Goal: Task Accomplishment & Management: Complete application form

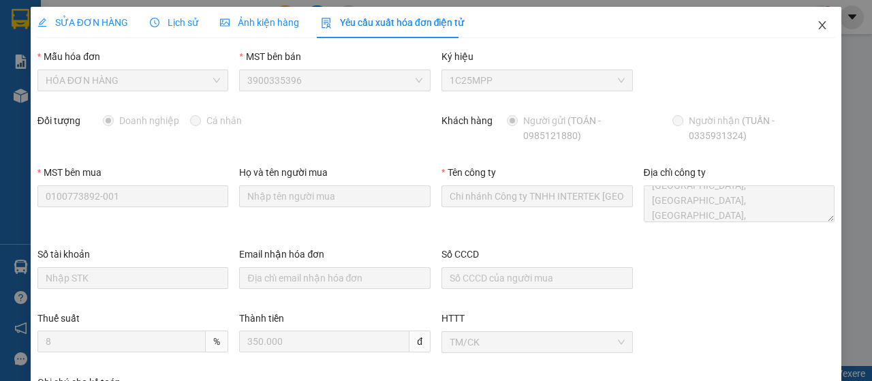
click at [817, 27] on icon "close" at bounding box center [822, 25] width 11 height 11
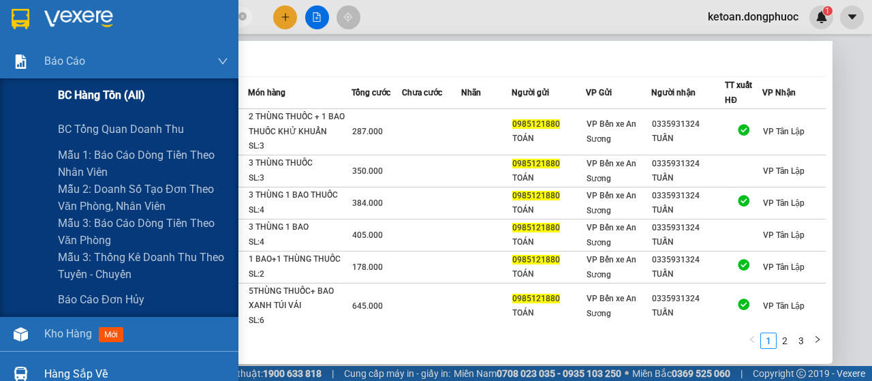
drag, startPoint x: 173, startPoint y: 12, endPoint x: 0, endPoint y: 87, distance: 188.7
click at [0, 87] on section "Kết quả tìm kiếm ( 26 ) Bộ lọc Mã ĐH Trạng thái Món hàng Tổng cước Chưa cước Nh…" at bounding box center [436, 190] width 872 height 381
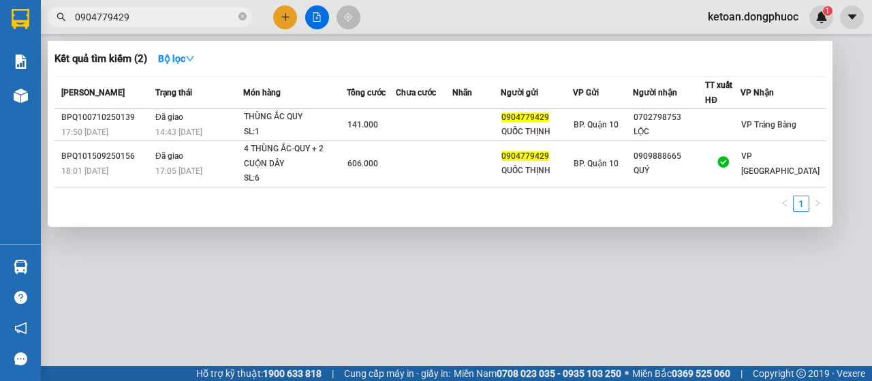
type input "0904779429"
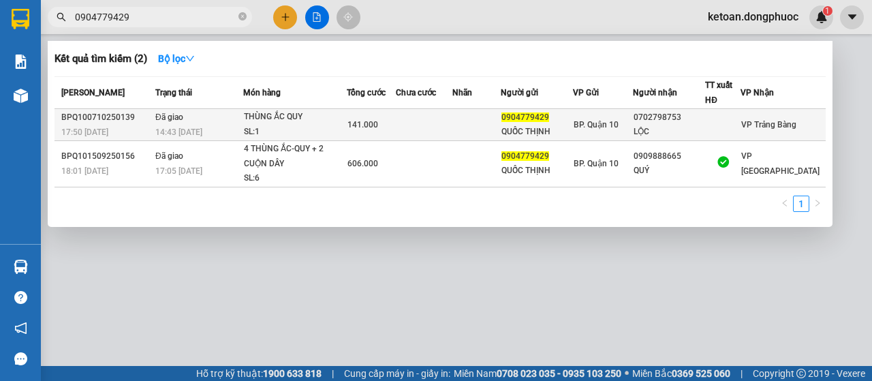
click at [166, 121] on span "Đã giao" at bounding box center [169, 117] width 28 height 10
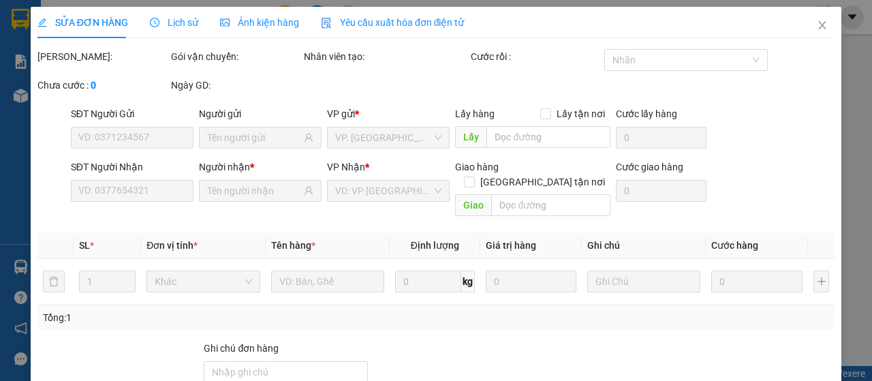
type input "0904779429"
type input "QUỐC THỊNH"
type input "0702798753"
type input "LỘC"
type input "141.000"
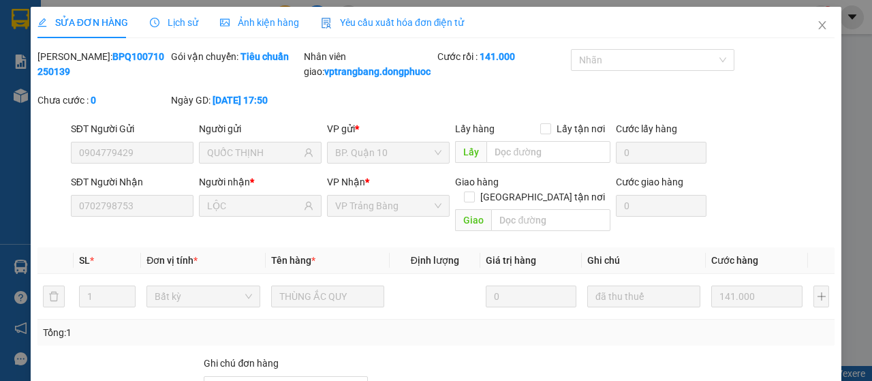
click at [351, 22] on span "Yêu cầu xuất hóa đơn điện tử" at bounding box center [393, 22] width 144 height 11
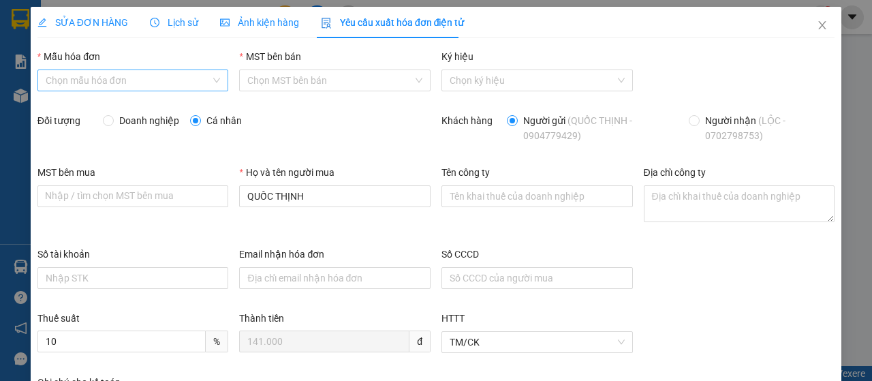
click at [161, 76] on input "Mẫu hóa đơn" at bounding box center [129, 80] width 166 height 20
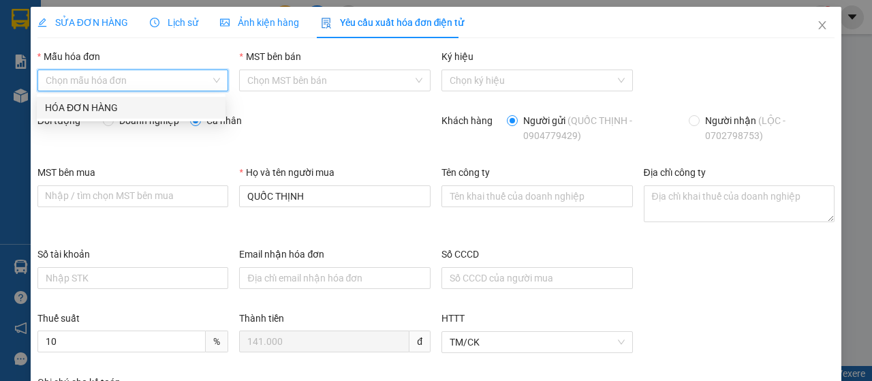
click at [147, 110] on div "HÓA ĐƠN HÀNG" at bounding box center [131, 107] width 172 height 15
type input "8"
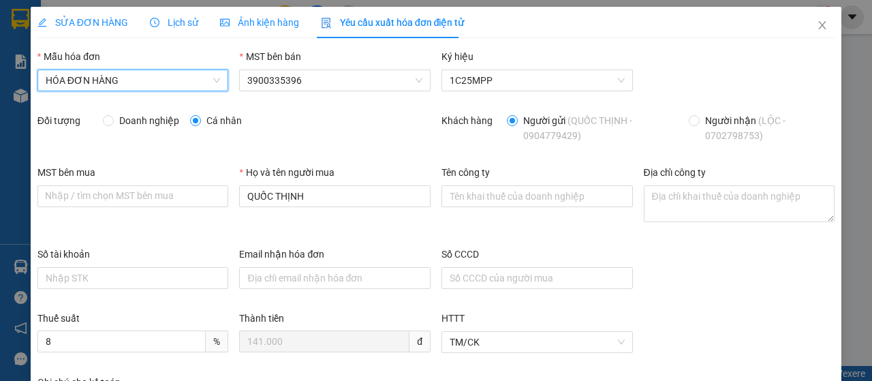
click at [146, 116] on span "Doanh nghiệp" at bounding box center [149, 120] width 71 height 15
click at [112, 116] on input "Doanh nghiệp" at bounding box center [108, 120] width 10 height 10
radio input "true"
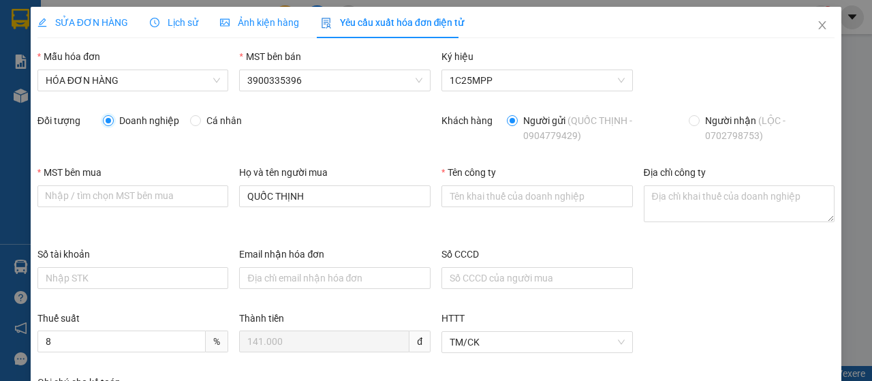
radio input "false"
click at [131, 197] on input "MST bên mua" at bounding box center [133, 196] width 192 height 22
paste input "CÔNG TY CỔ PHẦN VIỄN THÔNG TBNET"
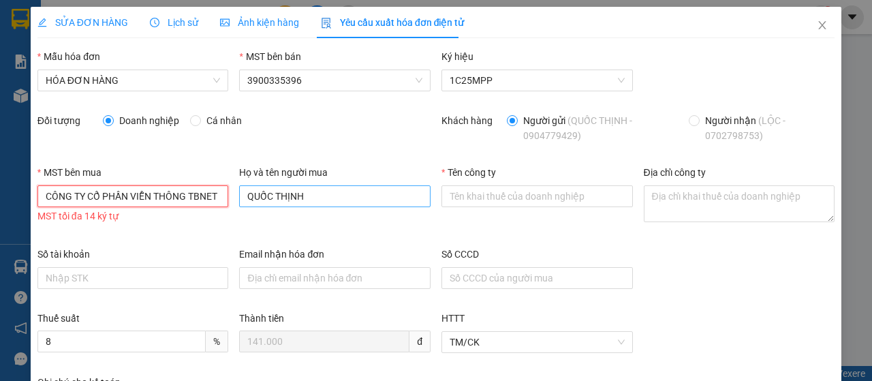
scroll to position [0, 1]
type input "CÔNG TY CỔ PHẦN VIỄN THÔNG TBNET"
click at [339, 191] on input "QUỐC THỊNH" at bounding box center [335, 196] width 192 height 22
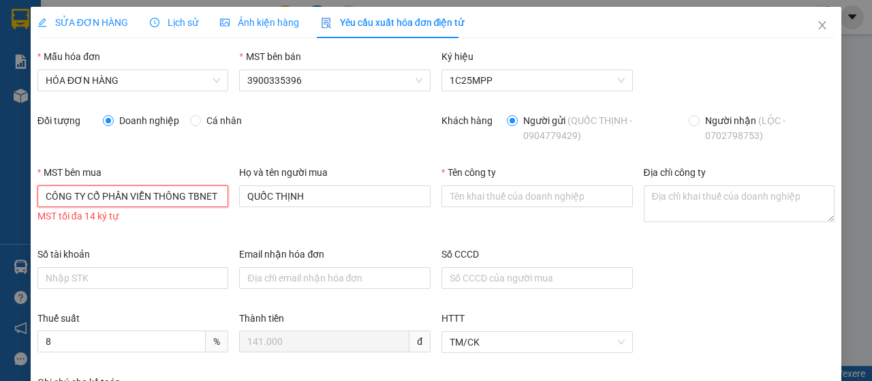
drag, startPoint x: 42, startPoint y: 199, endPoint x: 330, endPoint y: 212, distance: 287.9
click at [330, 212] on div "MST bên mua CÔNG TY CỔ PHẦN VIỄN THÔNG TBNET CÔNG TY CỔ PHẦN VIỄN THÔNG TBNET M…" at bounding box center [436, 206] width 808 height 82
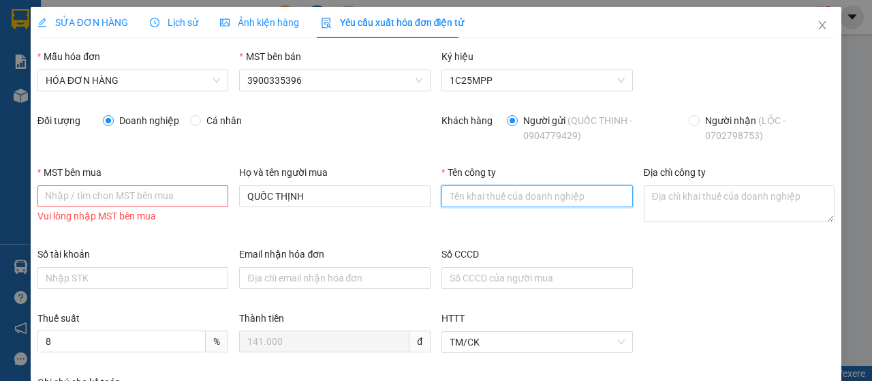
click at [472, 196] on input "Tên công ty" at bounding box center [538, 196] width 192 height 22
paste input "CÔNG TY CỔ PHẦN VIỄN THÔNG TBNET"
type input "CÔNG TY CỔ PHẦN VIỄN THÔNG TBNET"
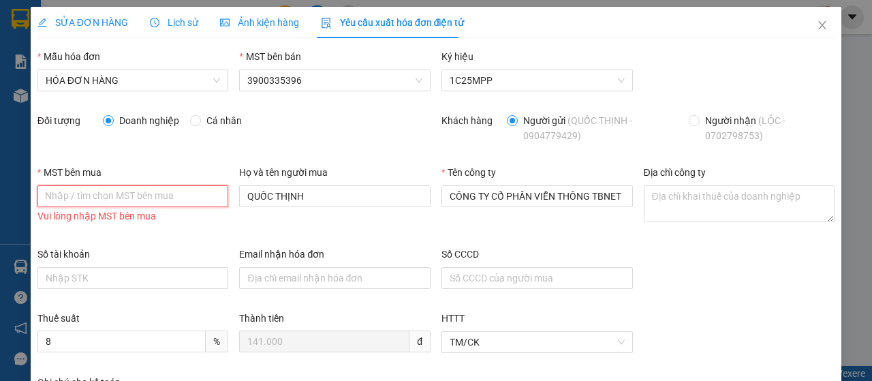
click at [146, 196] on input "MST bên mua" at bounding box center [133, 196] width 192 height 22
paste input "0309966487"
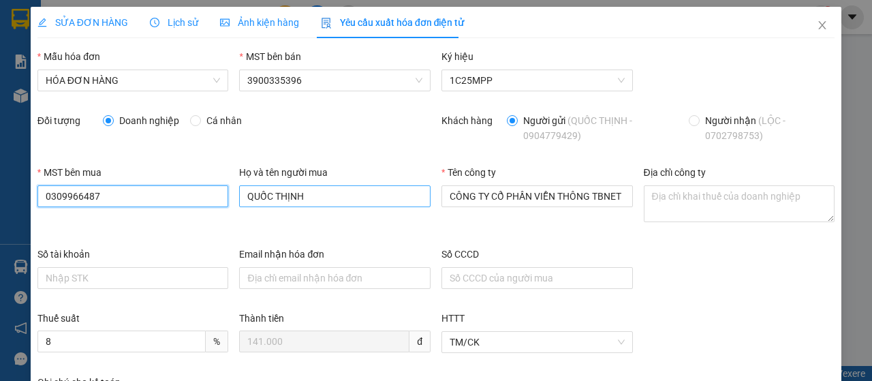
type input "0309966487"
drag, startPoint x: 322, startPoint y: 200, endPoint x: 181, endPoint y: 239, distance: 145.7
click at [181, 239] on div "MST bên mua 0309966487 Họ và tên người mua QUỐC THỊNH Tên công ty CÔNG TY CỔ PH…" at bounding box center [436, 206] width 808 height 82
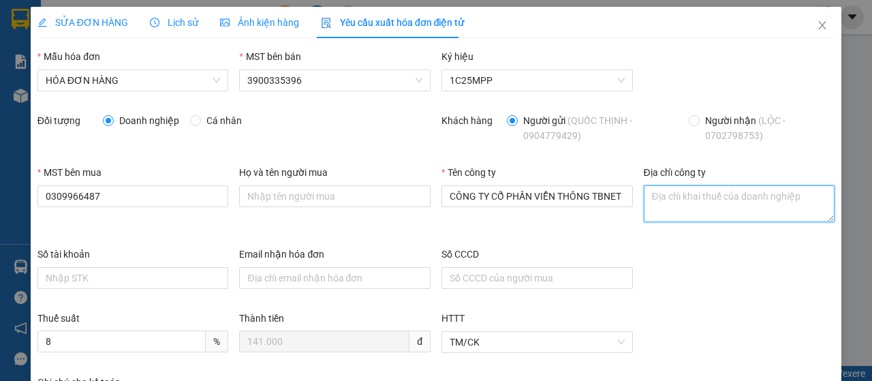
click at [667, 196] on textarea "Địa chỉ công ty" at bounding box center [740, 203] width 192 height 37
paste textarea "Số [GEOGRAPHIC_DATA], [GEOGRAPHIC_DATA], [GEOGRAPHIC_DATA], [GEOGRAPHIC_DATA]"
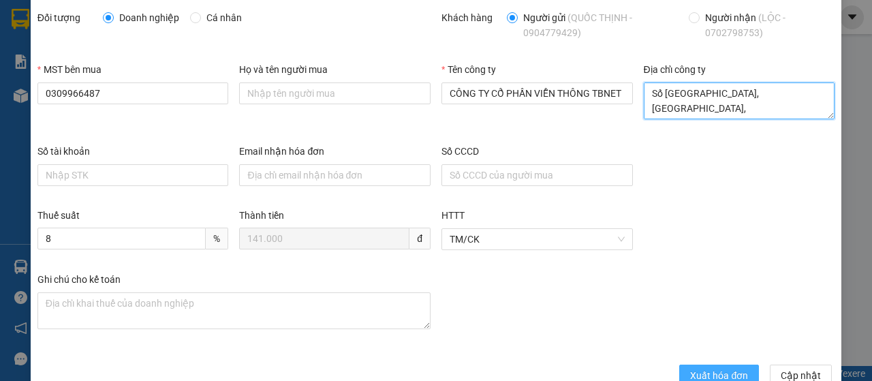
scroll to position [134, 0]
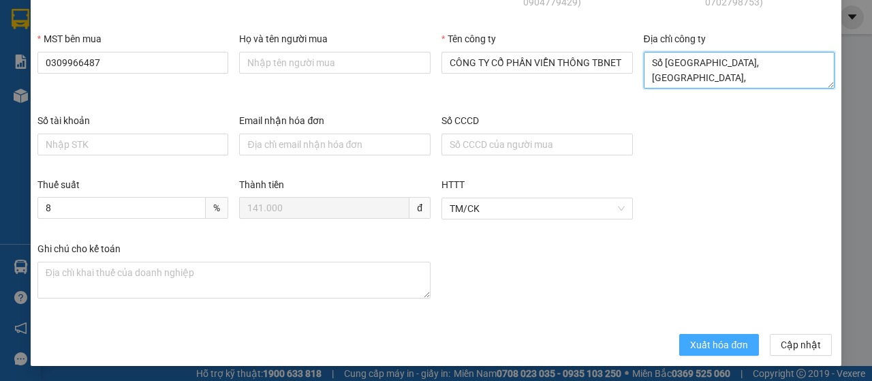
type textarea "Số [GEOGRAPHIC_DATA], [GEOGRAPHIC_DATA], [GEOGRAPHIC_DATA], [GEOGRAPHIC_DATA]"
click at [696, 343] on span "Xuất hóa đơn" at bounding box center [719, 344] width 58 height 15
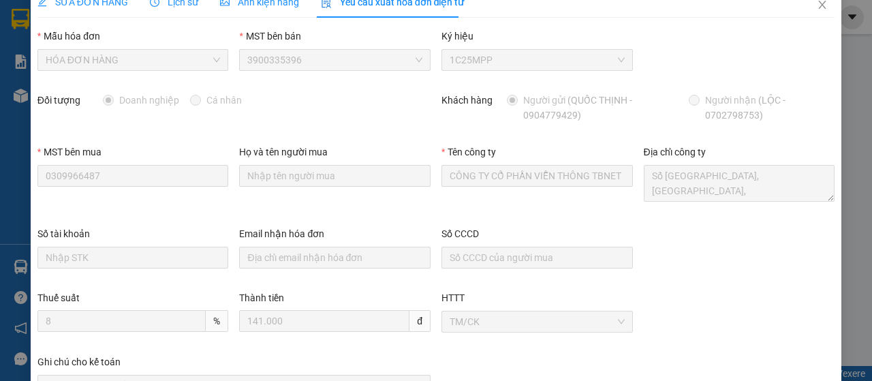
scroll to position [0, 0]
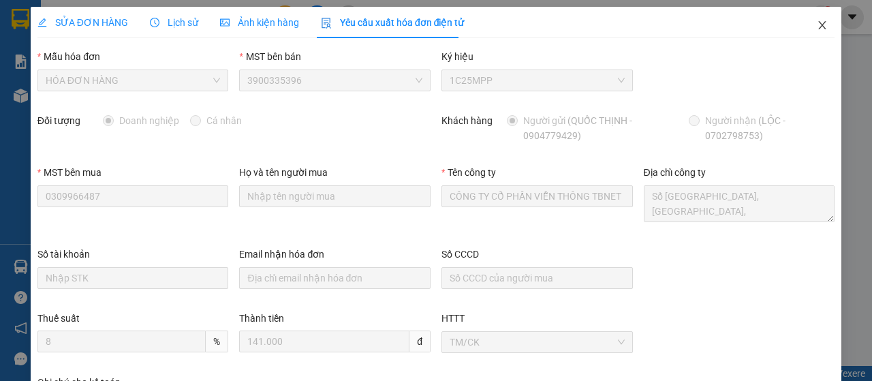
click at [817, 24] on icon "close" at bounding box center [822, 25] width 11 height 11
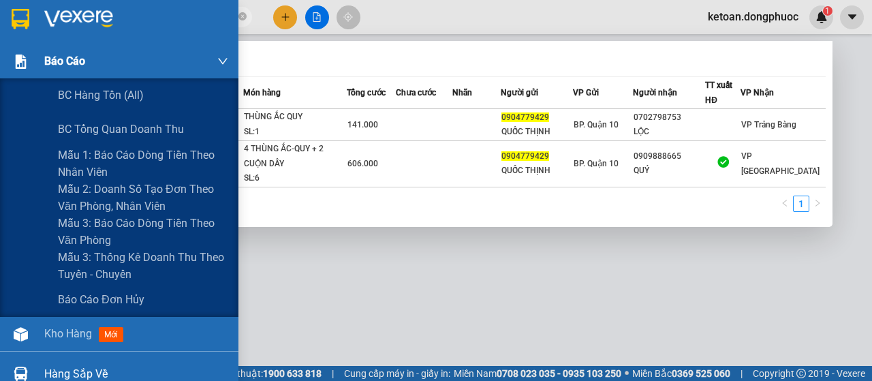
drag, startPoint x: 180, startPoint y: 20, endPoint x: 31, endPoint y: 67, distance: 155.9
click at [31, 67] on section "Kết quả tìm kiếm ( 2 ) Bộ lọc Mã ĐH Trạng thái Món hàng Tổng cước Chưa cước Nhã…" at bounding box center [436, 190] width 872 height 381
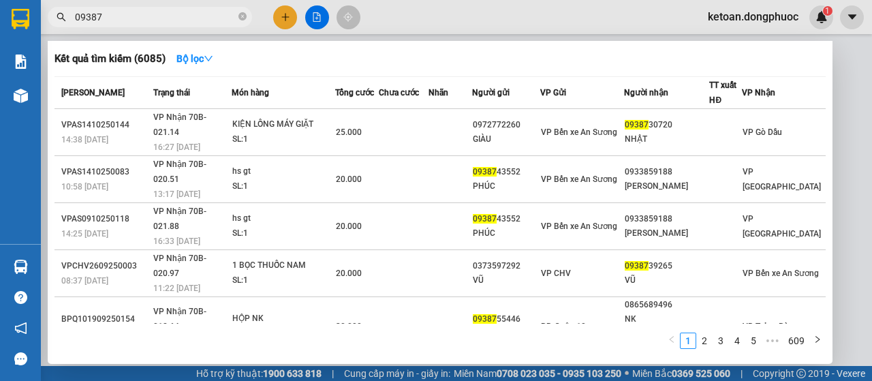
click at [189, 14] on input "09387" at bounding box center [155, 17] width 161 height 15
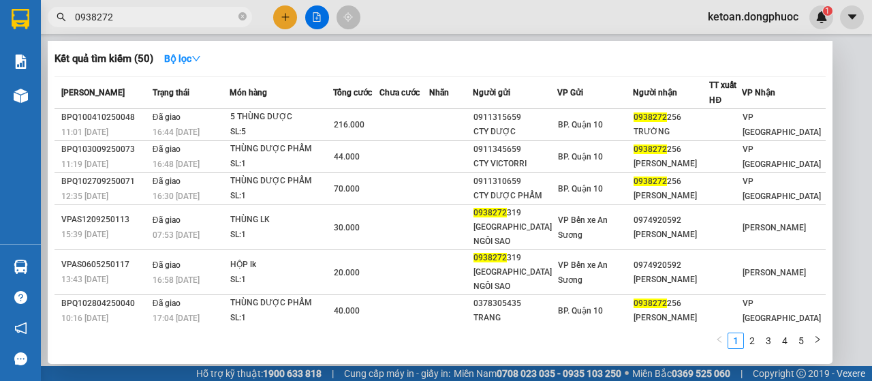
drag, startPoint x: 159, startPoint y: 22, endPoint x: 49, endPoint y: 77, distance: 122.5
click at [49, 29] on div "Kết quả tìm kiếm ( 50 ) Bộ lọc Mã ĐH Trạng thái Món hàng Tổng cước Chưa cước Nh…" at bounding box center [133, 17] width 266 height 24
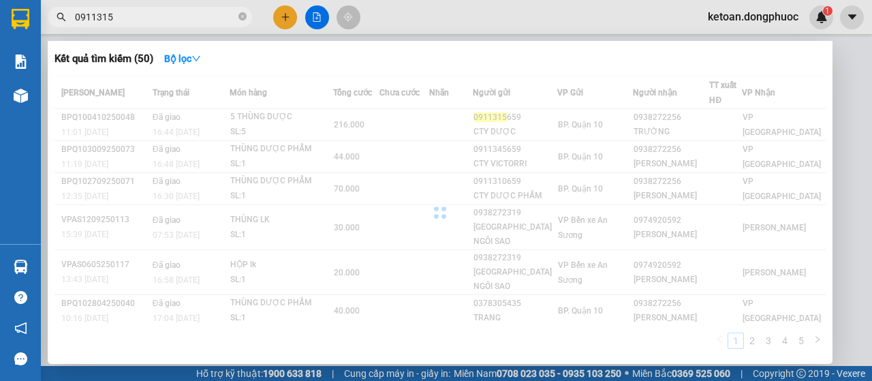
click at [362, 21] on div at bounding box center [436, 190] width 872 height 381
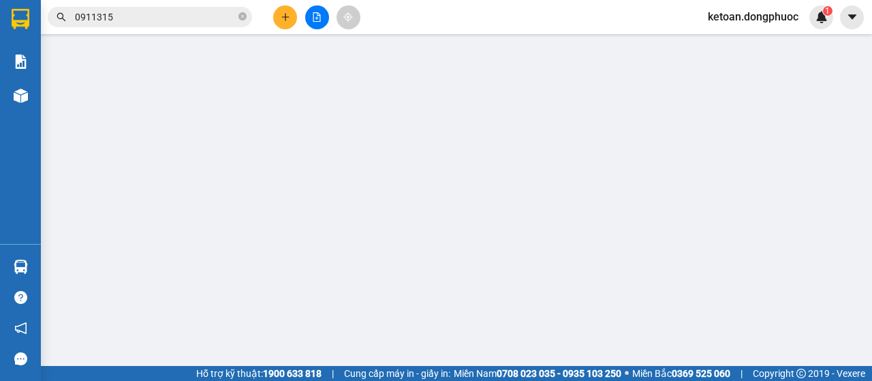
click at [189, 17] on input "0911315" at bounding box center [155, 17] width 161 height 15
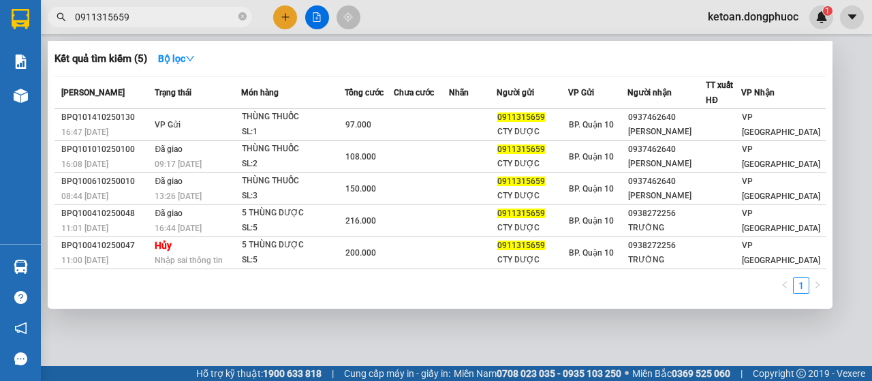
type input "0911315659"
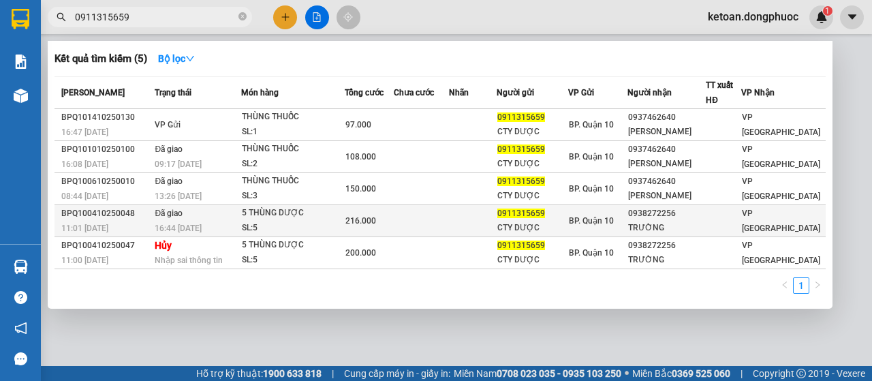
click at [249, 211] on div "5 THÙNG DƯỢC" at bounding box center [293, 213] width 102 height 15
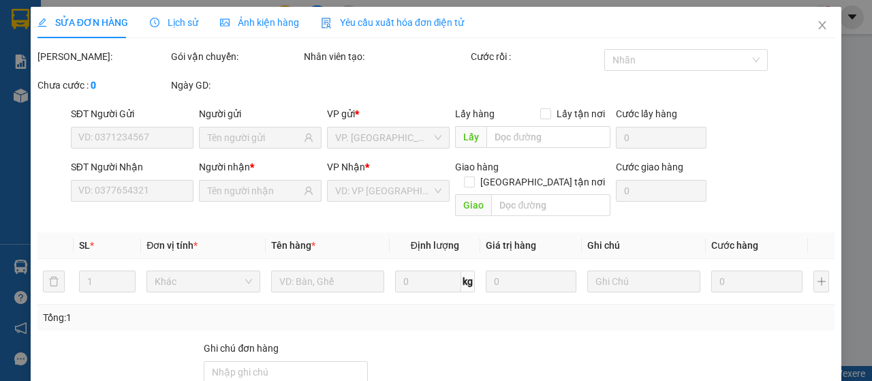
type input "0911315659"
type input "CTY DƯỢC"
type input "0938272256"
type input "TRƯỜNG"
type input "216.000"
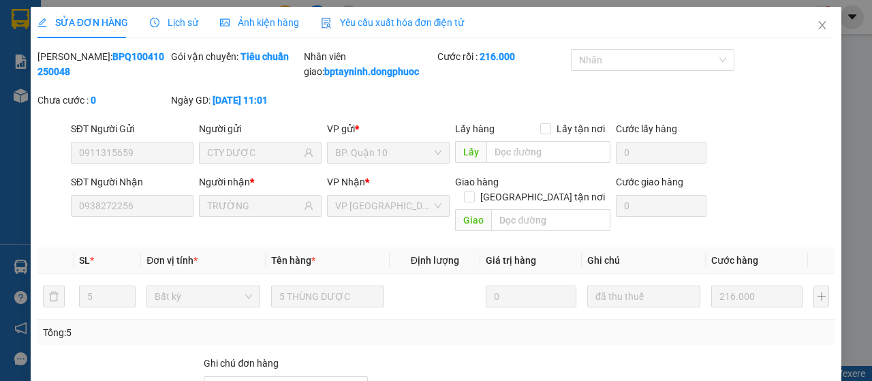
click at [357, 7] on div "Yêu cầu xuất hóa đơn điện tử" at bounding box center [393, 22] width 144 height 31
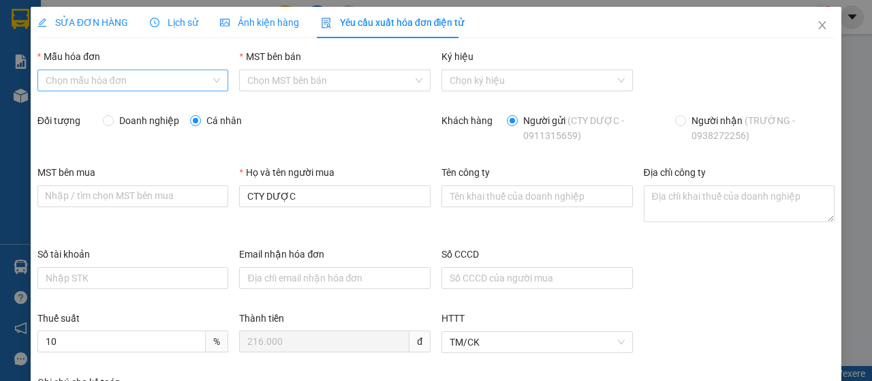
click at [115, 86] on input "Mẫu hóa đơn" at bounding box center [129, 80] width 166 height 20
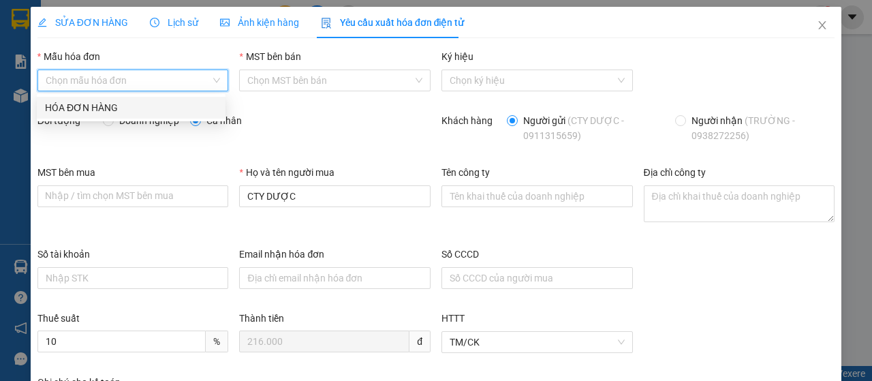
click at [120, 115] on div "HÓA ĐƠN HÀNG" at bounding box center [131, 108] width 189 height 22
type input "8"
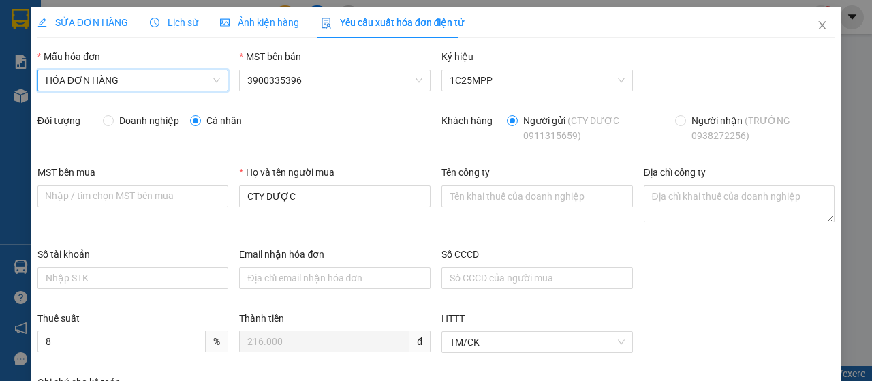
click at [136, 119] on span "Doanh nghiệp" at bounding box center [149, 120] width 71 height 15
click at [112, 119] on input "Doanh nghiệp" at bounding box center [108, 120] width 10 height 10
radio input "true"
radio input "false"
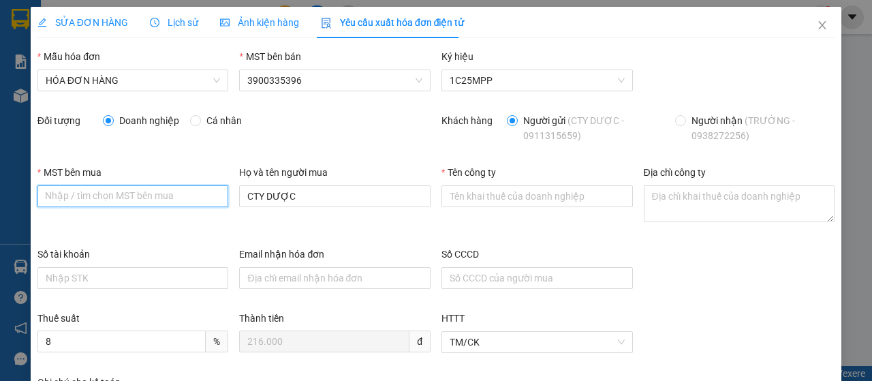
click at [135, 200] on input "MST bên mua" at bounding box center [133, 196] width 192 height 22
click at [187, 201] on input "MST bên mua" at bounding box center [133, 196] width 192 height 22
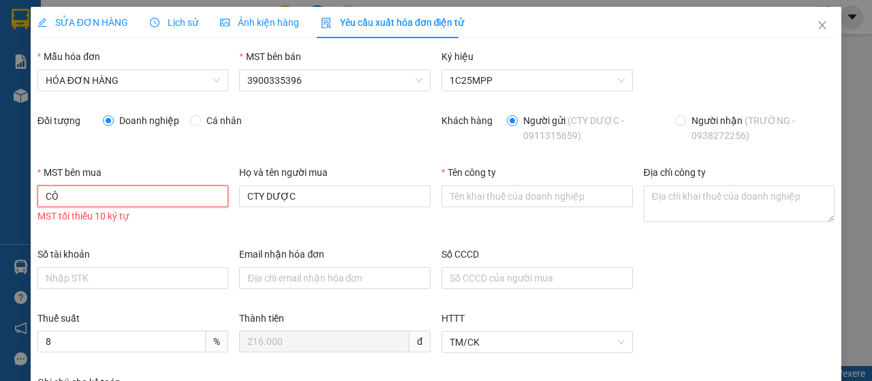
type input "C"
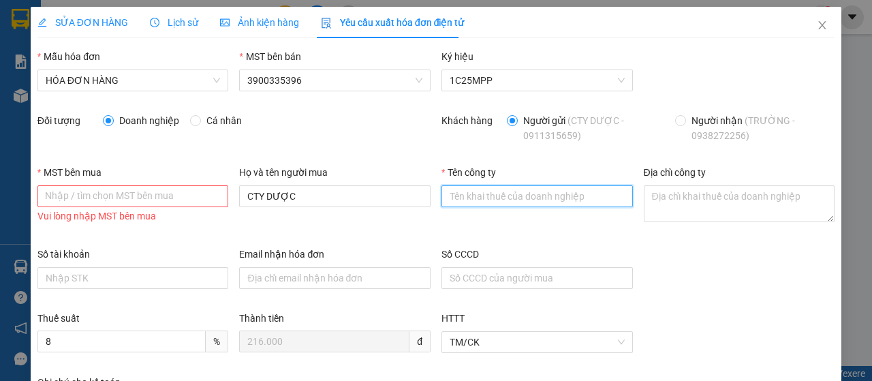
click at [486, 198] on input "Tên công ty" at bounding box center [538, 196] width 192 height 22
type input "CÔNG TY TNHH DƯỢC PHẨM VICTORY"
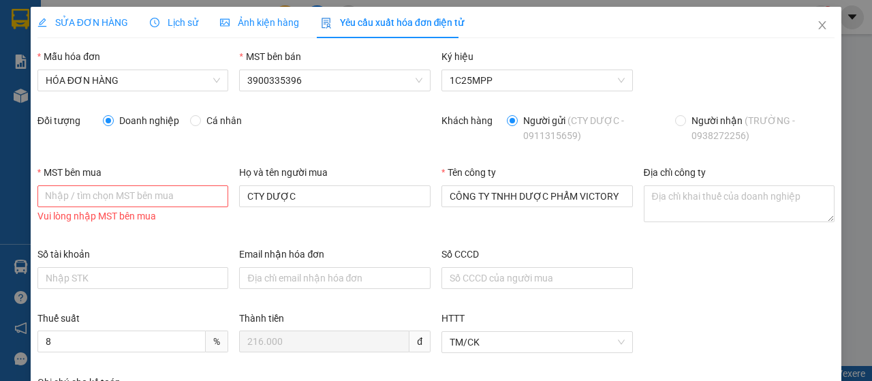
click at [202, 178] on div "MST bên mua" at bounding box center [133, 175] width 192 height 20
click at [207, 202] on input "MST bên mua" at bounding box center [133, 196] width 192 height 22
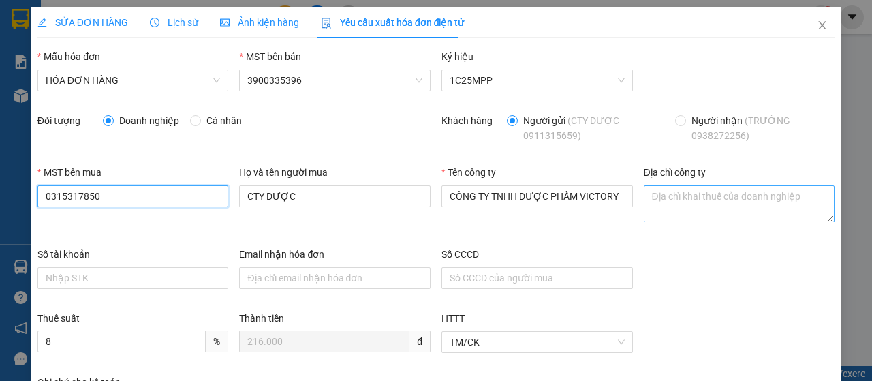
type input "0315317850"
click at [682, 188] on textarea "Địa chỉ công ty" at bounding box center [740, 203] width 192 height 37
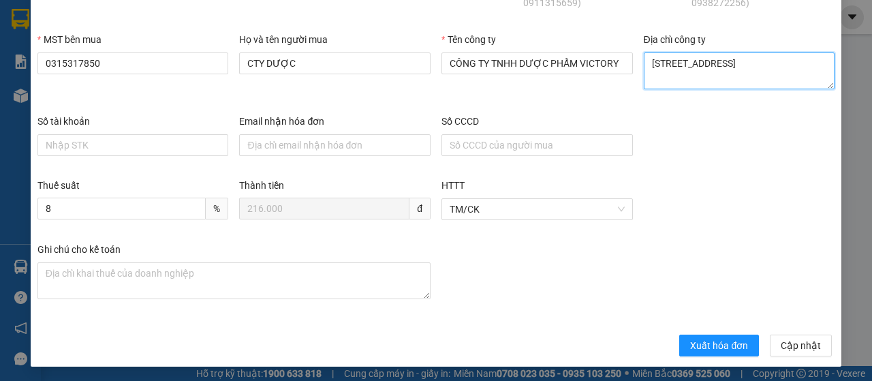
scroll to position [134, 0]
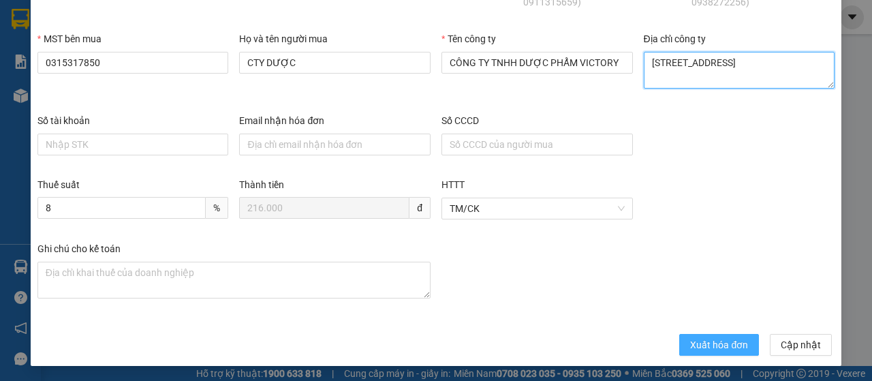
type textarea "[STREET_ADDRESS]"
click at [731, 342] on span "Xuất hóa đơn" at bounding box center [719, 344] width 58 height 15
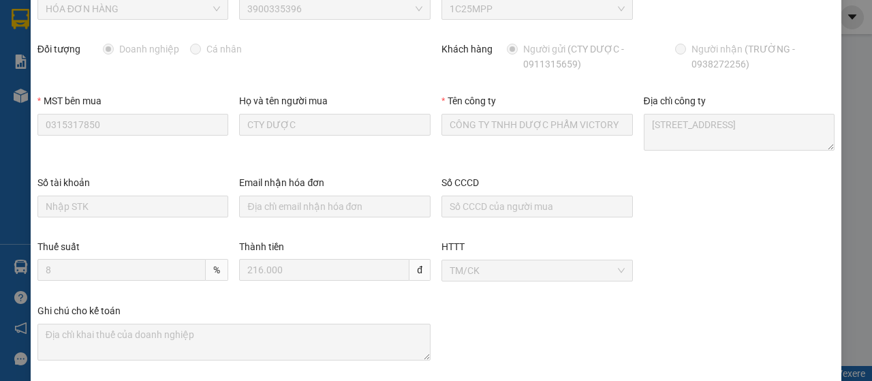
scroll to position [0, 0]
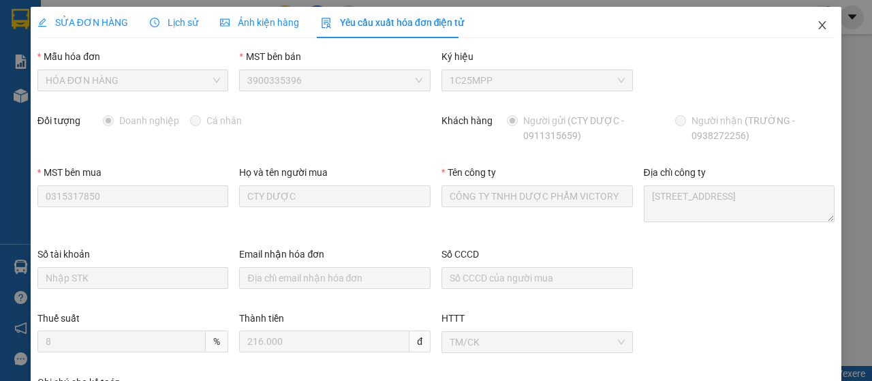
click at [817, 25] on icon "close" at bounding box center [822, 25] width 11 height 11
